Goal: Find specific page/section: Find specific page/section

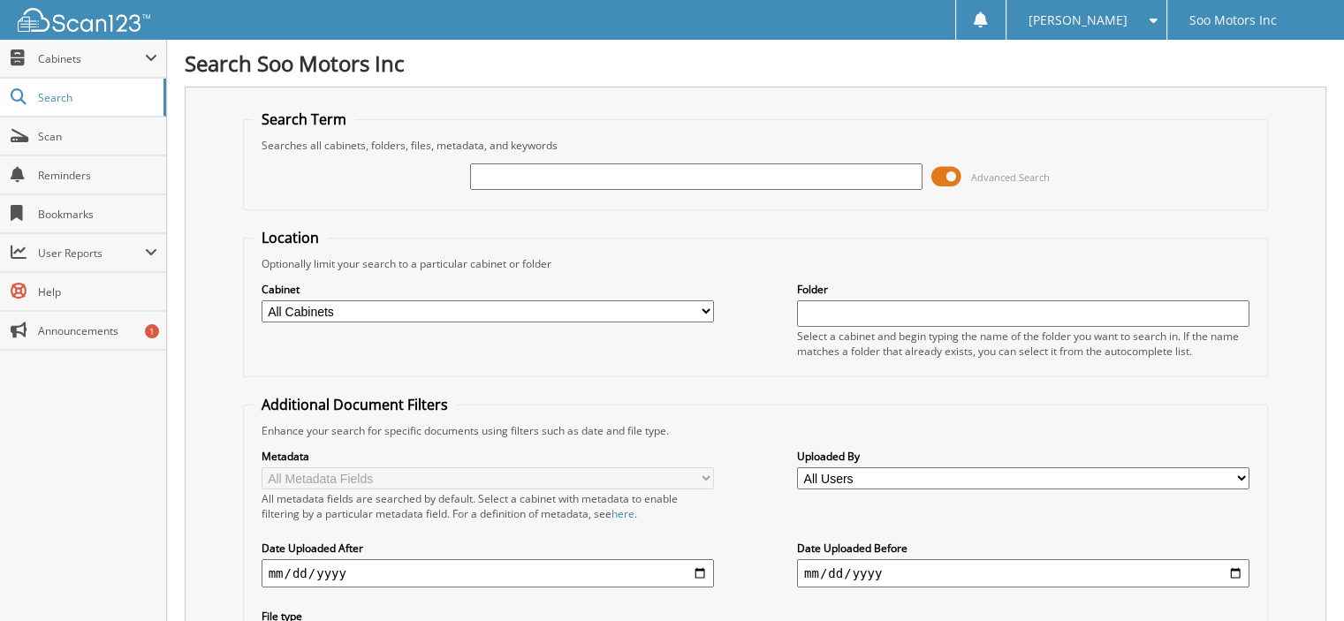
click at [955, 172] on span at bounding box center [946, 176] width 30 height 27
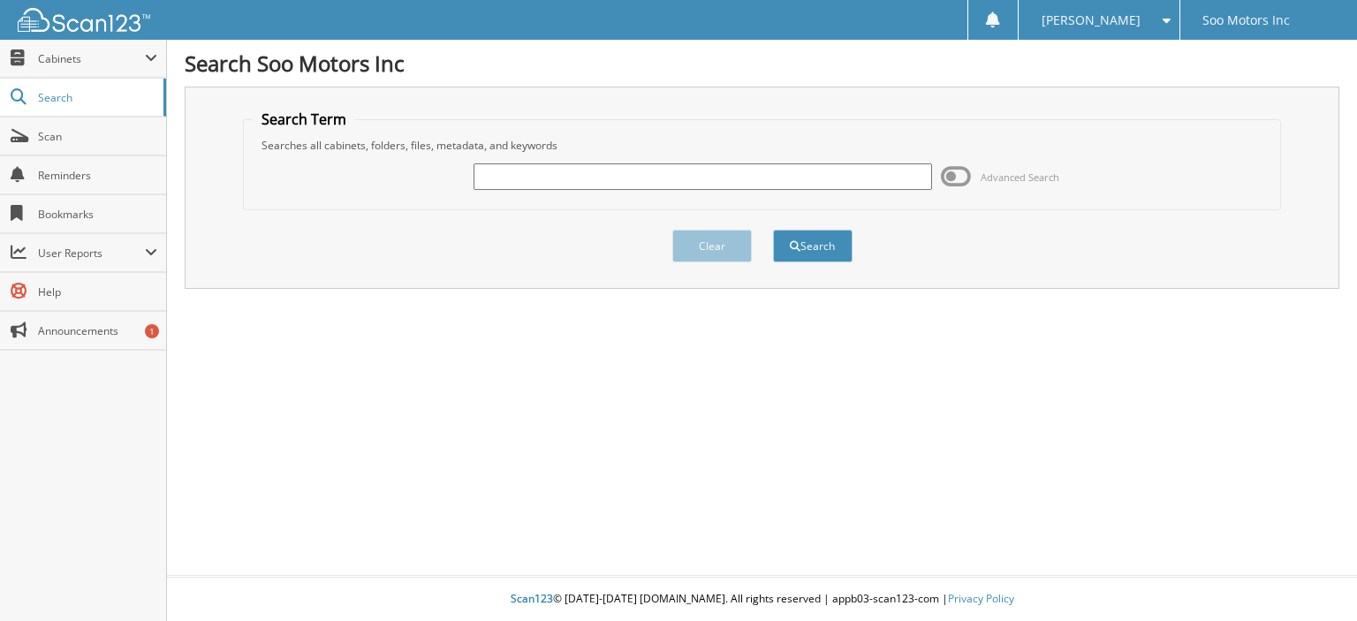
click at [733, 176] on input "text" at bounding box center [703, 176] width 459 height 27
type input "DEAL4426"
click at [773, 230] on button "Search" at bounding box center [813, 246] width 80 height 33
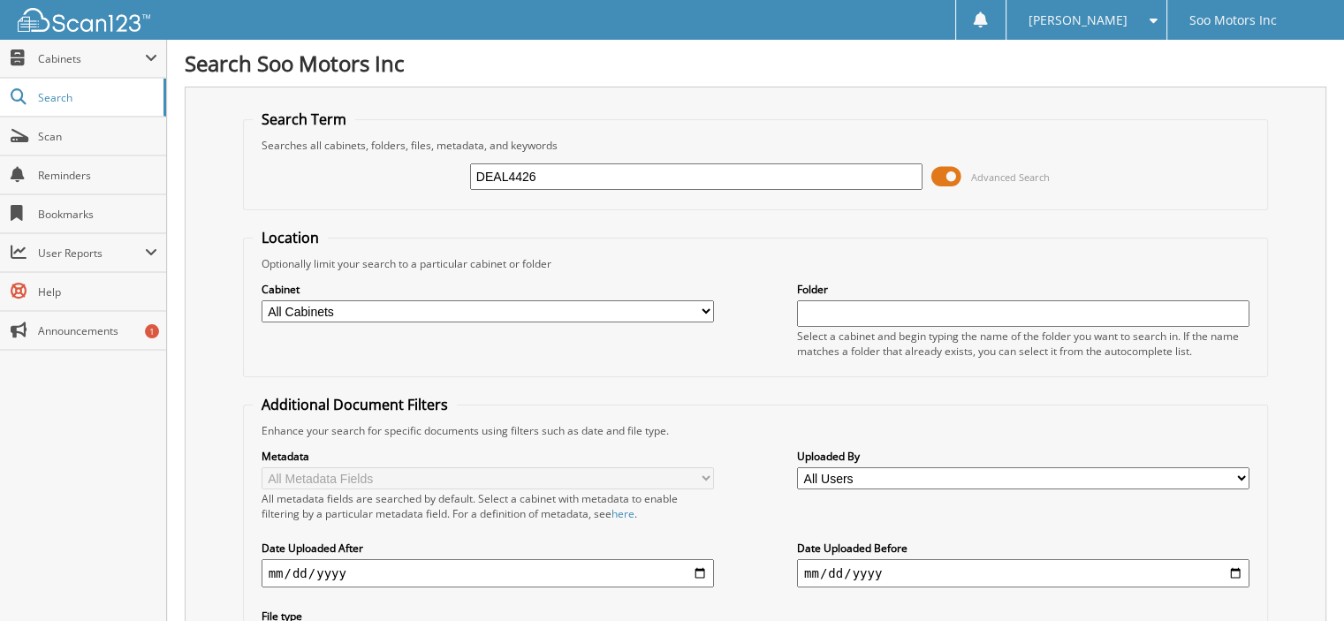
drag, startPoint x: 586, startPoint y: 186, endPoint x: 426, endPoint y: 171, distance: 160.7
click at [426, 171] on div "DEAL4426 Advanced Search" at bounding box center [756, 177] width 1007 height 48
type input "D"
type input "FEDERIGHE"
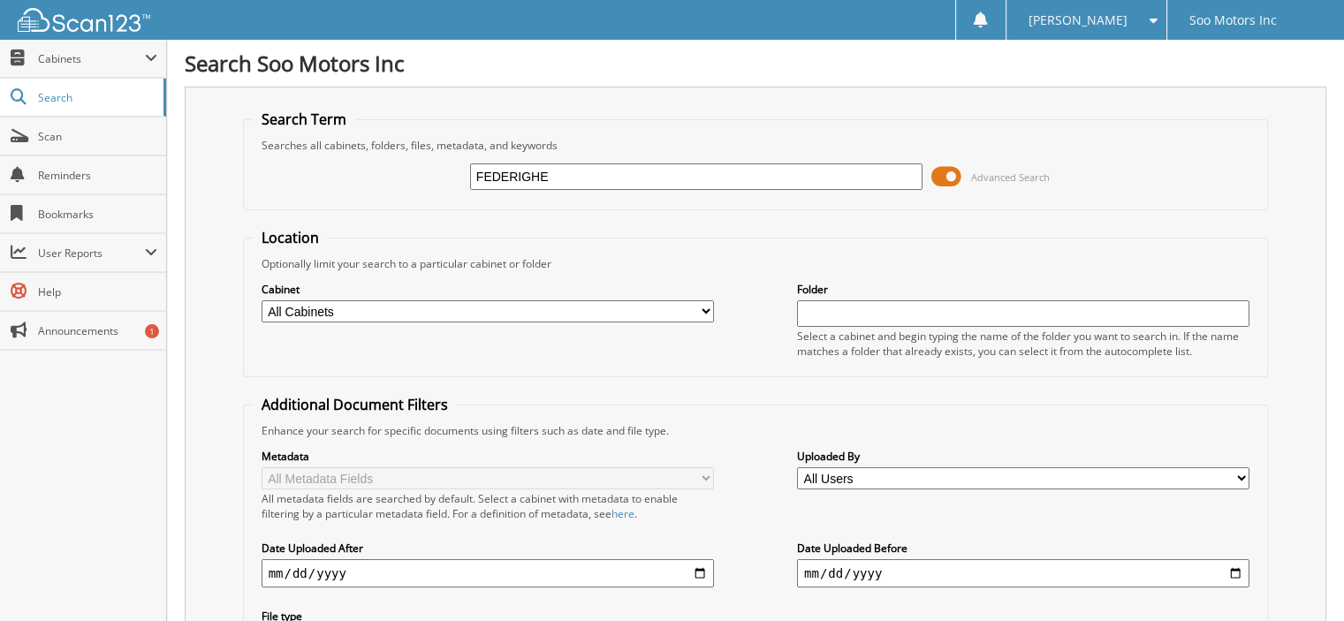
drag, startPoint x: 23, startPoint y: 604, endPoint x: -217, endPoint y: 625, distance: 241.3
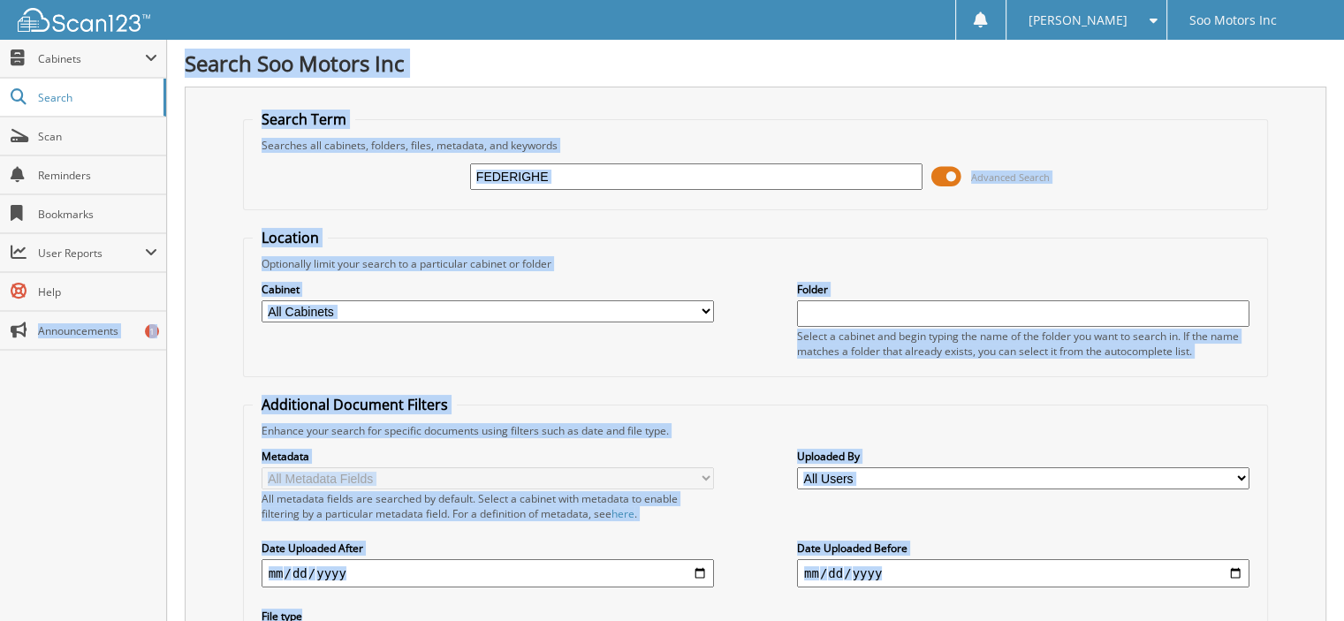
click at [74, 449] on div "Close Cabinets My Company Email Addresses Search Scan" at bounding box center [83, 330] width 167 height 581
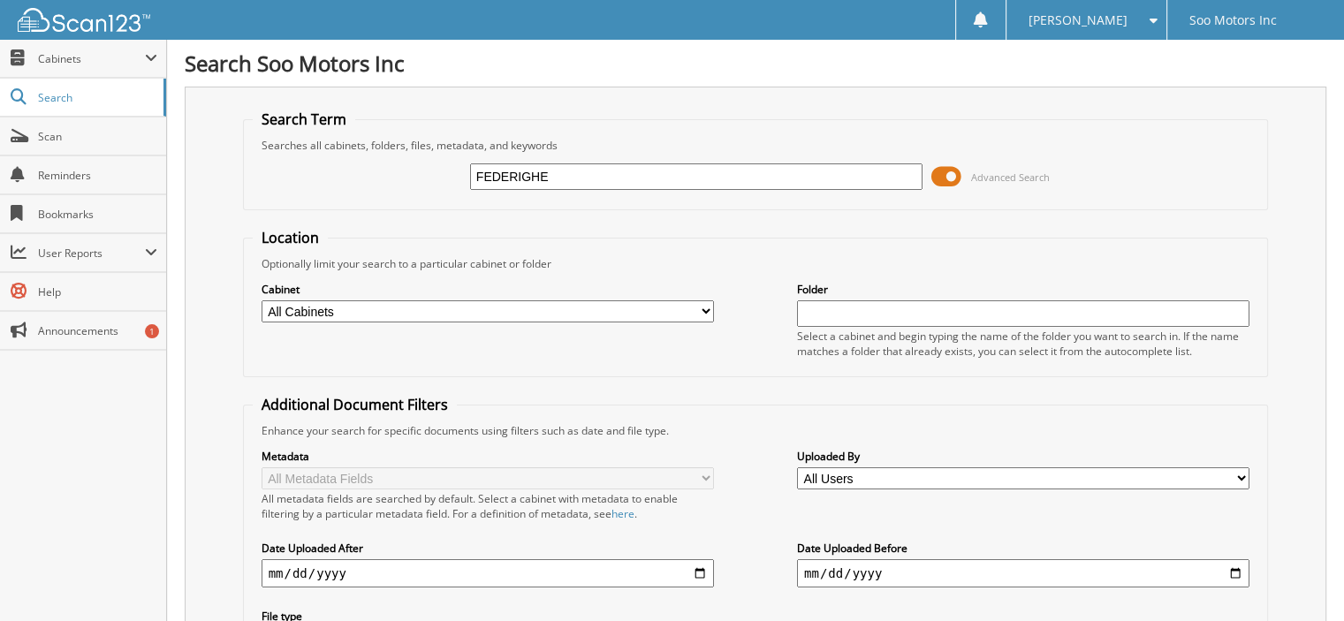
click at [217, 374] on div "Search Term Searches all cabinets, folders, files, metadata, and keywords FEDER…" at bounding box center [756, 418] width 1142 height 662
click at [70, 69] on span "Cabinets" at bounding box center [83, 59] width 166 height 38
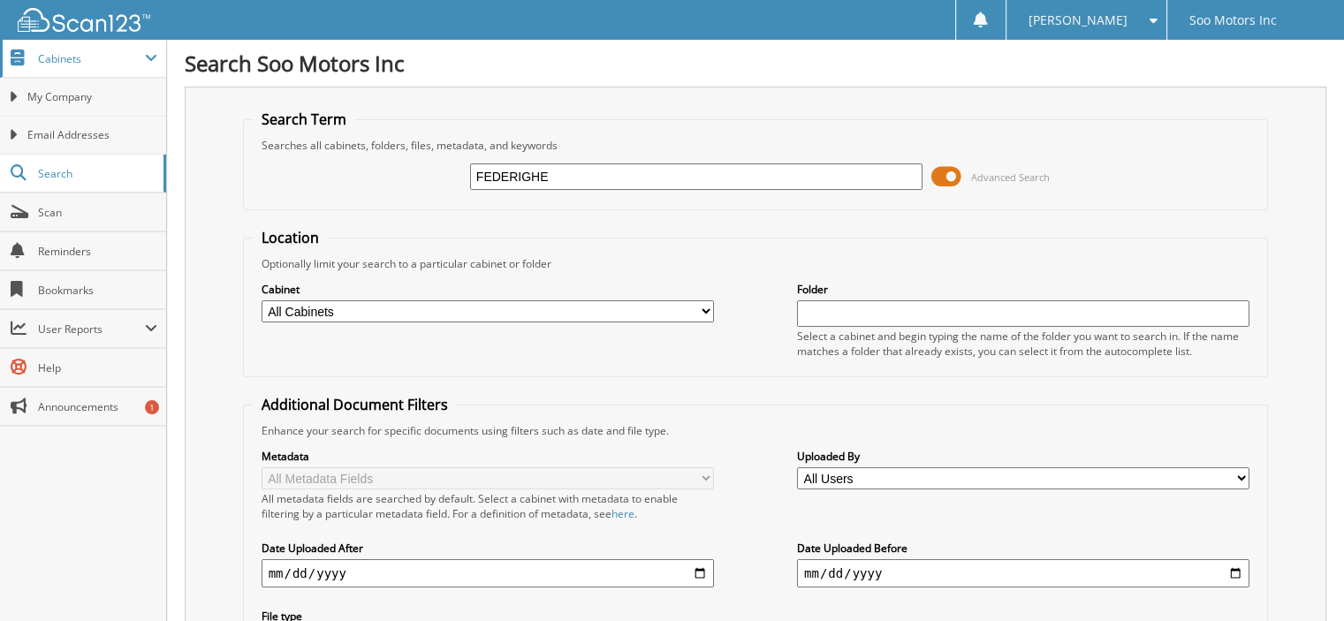
click at [71, 65] on span "Cabinets" at bounding box center [83, 59] width 166 height 38
